Goal: Obtain resource: Download file/media

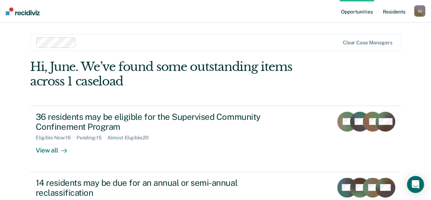
click at [388, 11] on link "Resident s" at bounding box center [394, 11] width 26 height 23
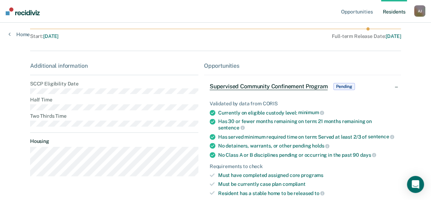
scroll to position [71, 0]
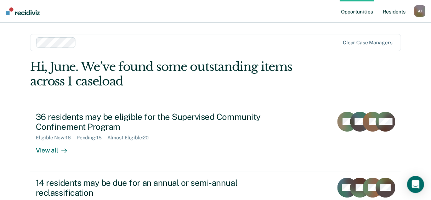
click at [393, 11] on link "Resident s" at bounding box center [394, 11] width 26 height 23
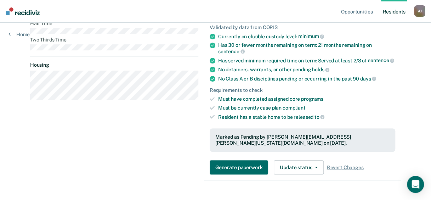
scroll to position [150, 0]
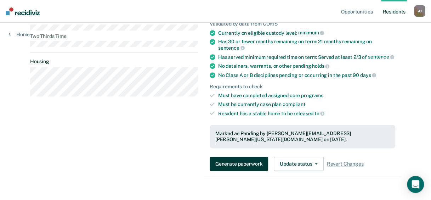
click at [236, 157] on button "Generate paperwork" at bounding box center [239, 164] width 58 height 14
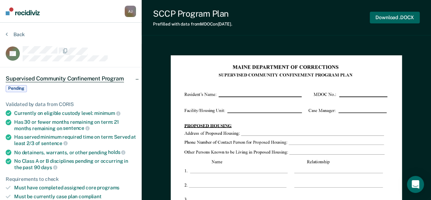
click at [395, 17] on button "Download .DOCX" at bounding box center [395, 18] width 50 height 12
